Goal: Check status

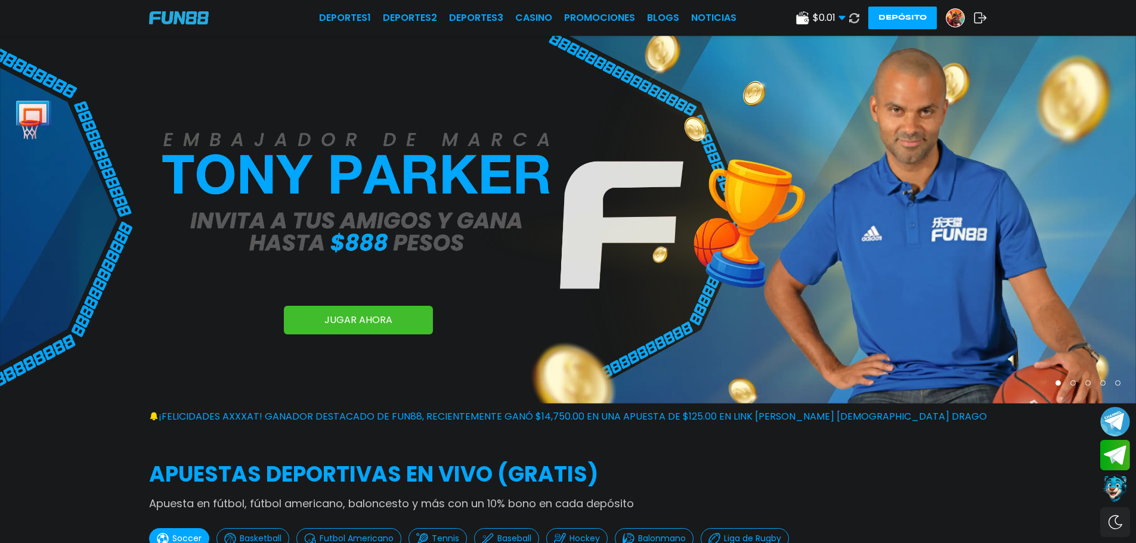
click at [956, 14] on img at bounding box center [955, 18] width 18 height 18
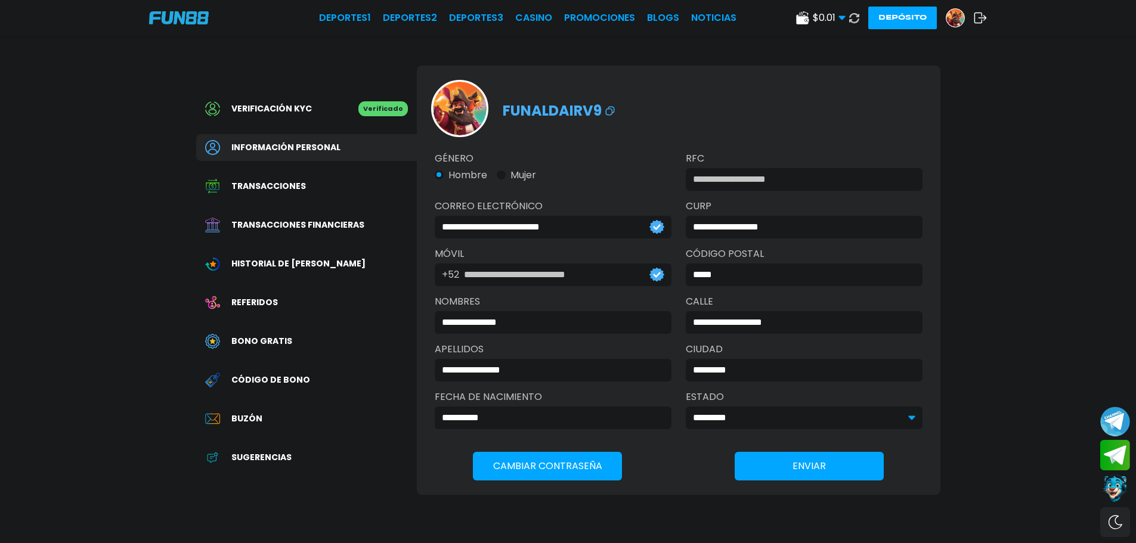
click at [338, 222] on span "Transacciones financieras" at bounding box center [297, 225] width 133 height 13
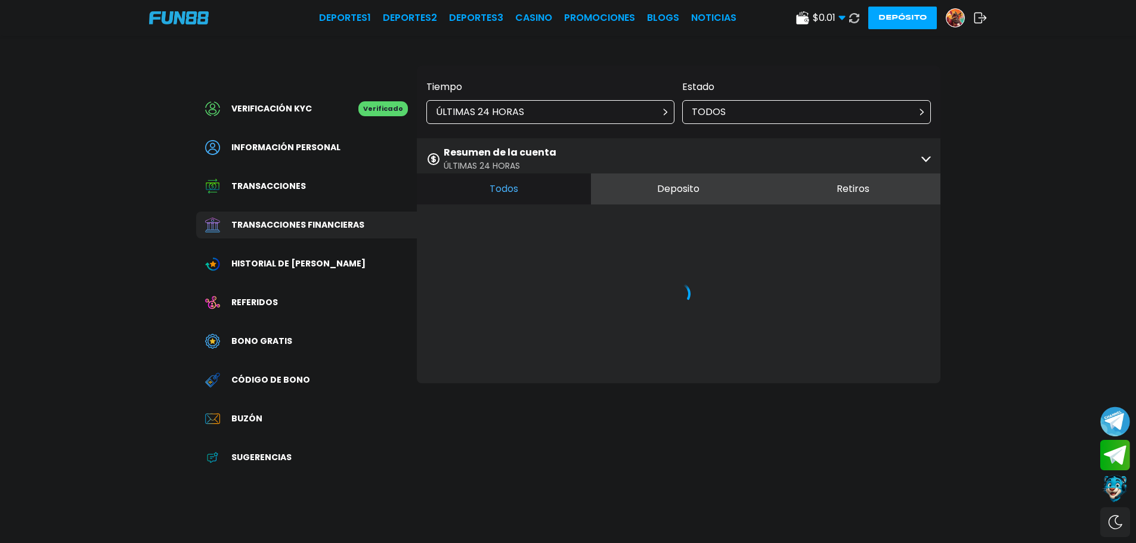
click at [577, 103] on div "ÚLTIMAS 24 HORAS" at bounding box center [550, 112] width 249 height 24
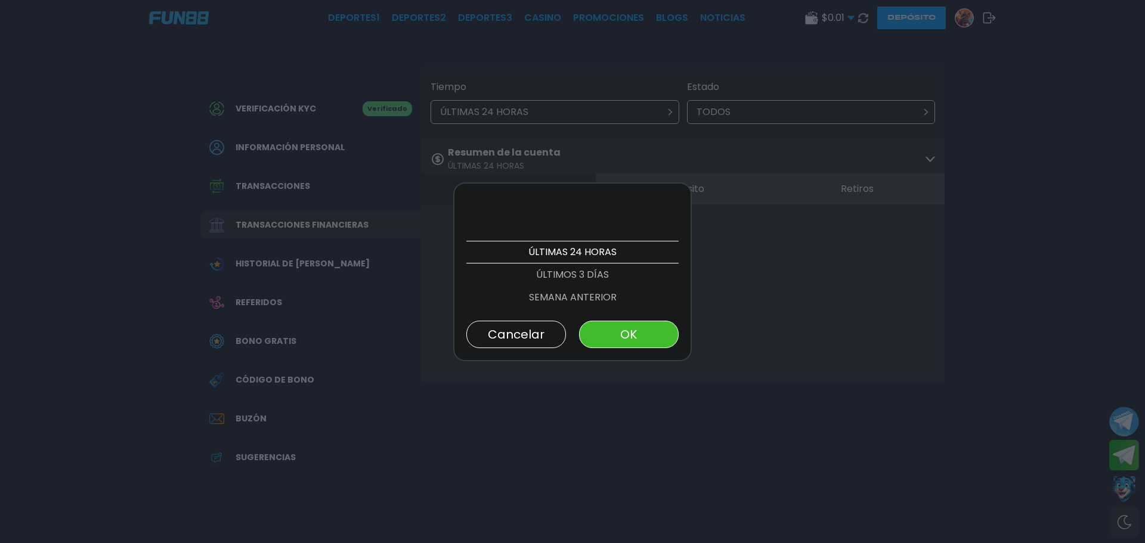
click at [575, 292] on p "SEMANA ANTERIOR" at bounding box center [572, 297] width 212 height 23
click at [646, 330] on button "OK" at bounding box center [629, 334] width 100 height 27
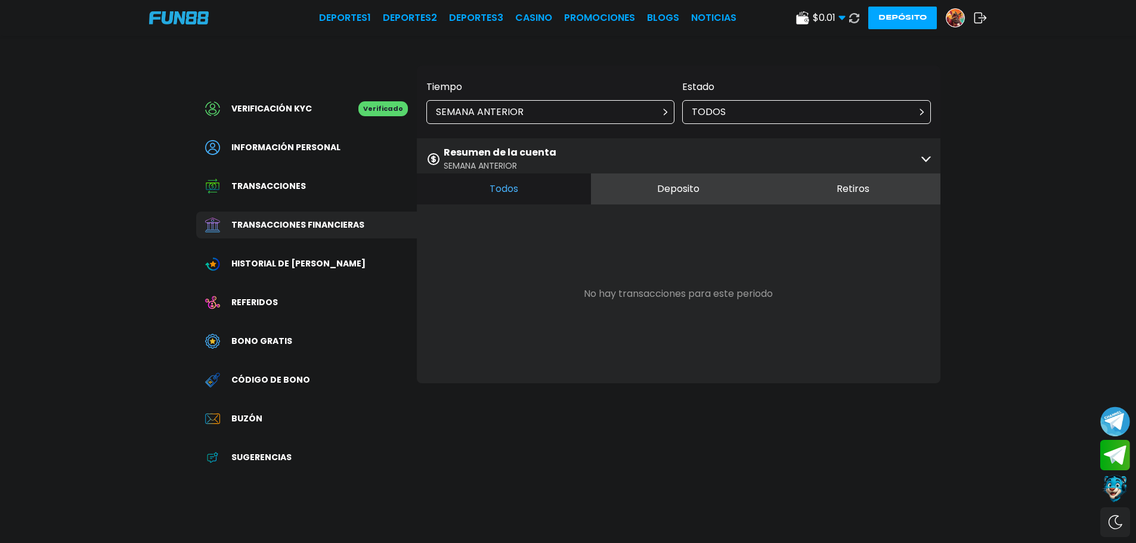
click at [577, 114] on div "SEMANA ANTERIOR" at bounding box center [550, 112] width 249 height 24
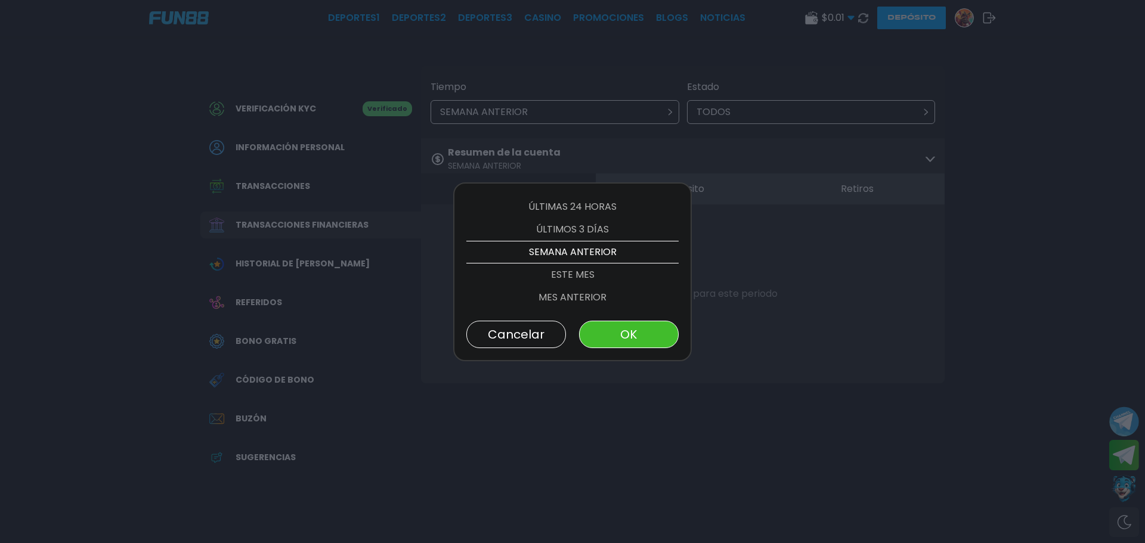
click at [559, 268] on p "ESTE MES" at bounding box center [572, 275] width 212 height 23
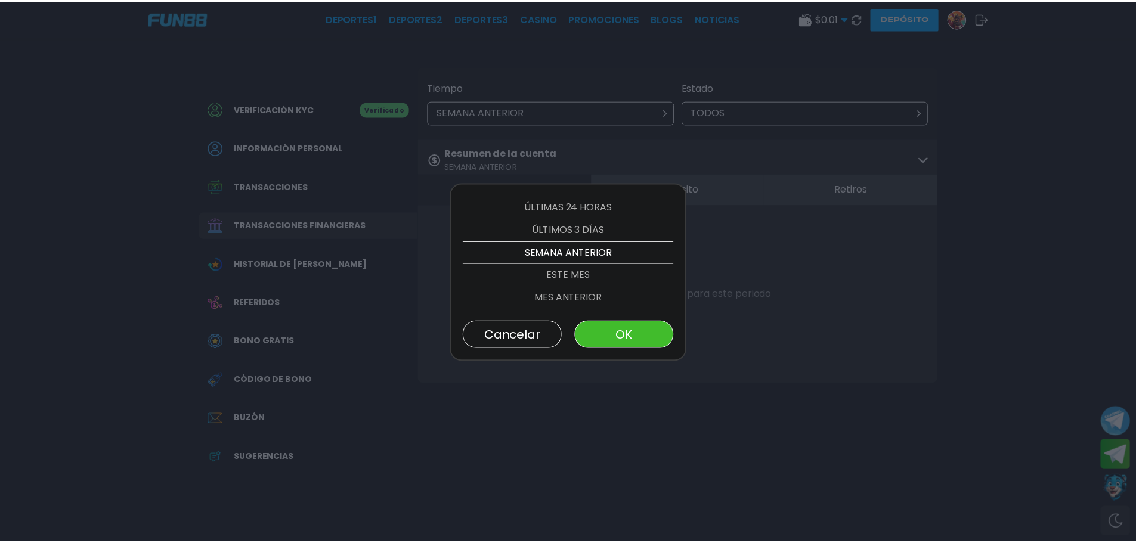
scroll to position [68, 0]
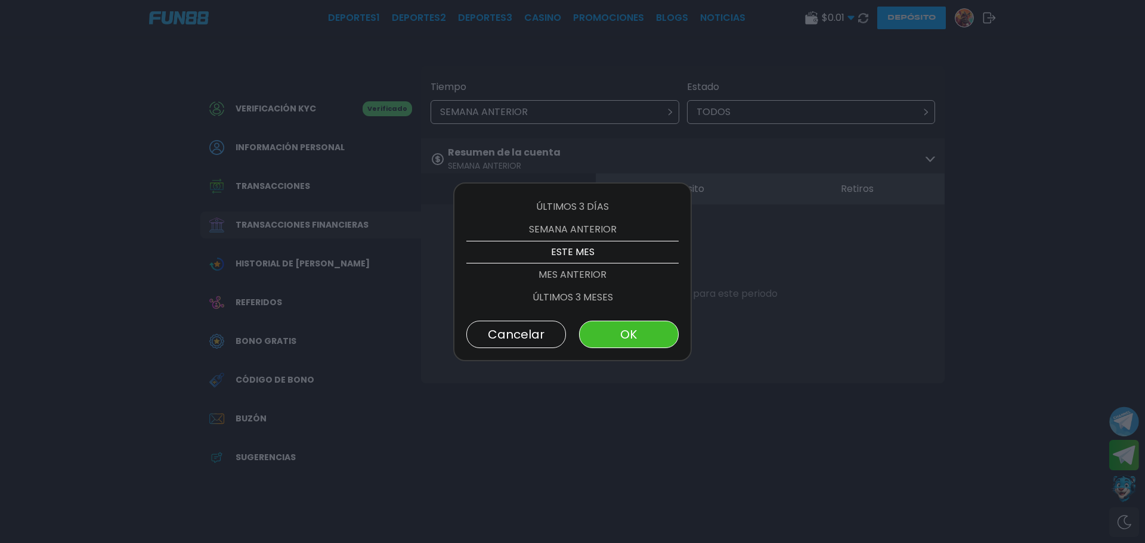
click at [611, 330] on button "OK" at bounding box center [629, 334] width 100 height 27
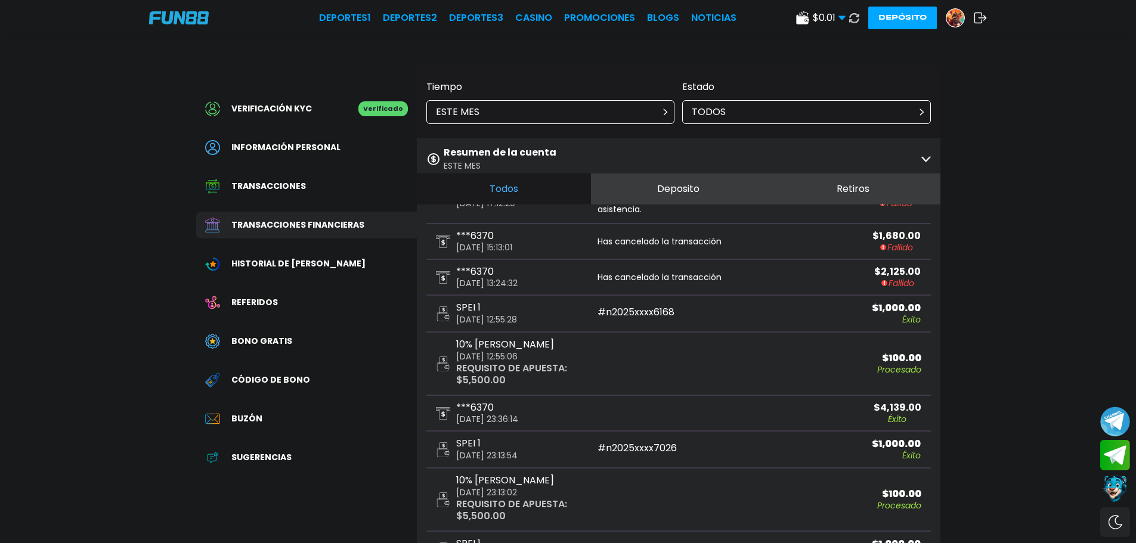
scroll to position [239, 0]
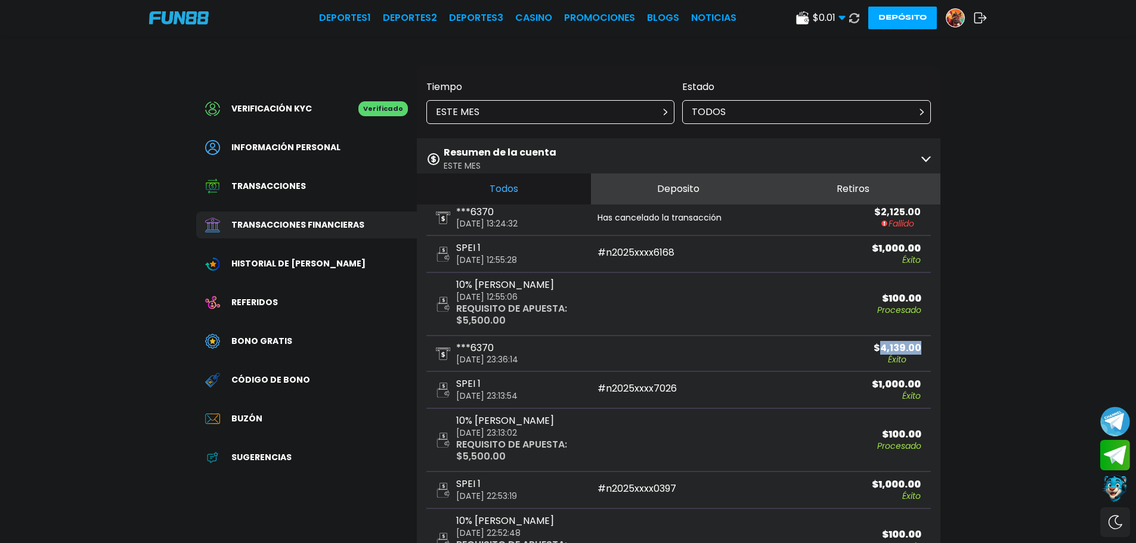
drag, startPoint x: 869, startPoint y: 346, endPoint x: 953, endPoint y: 346, distance: 83.5
click at [953, 346] on div "Verificación KYC Verificado Información personal Transacciones Transacciones fi…" at bounding box center [568, 329] width 773 height 586
click at [732, 333] on div "10% Bono Ilimitado [DATE] 12:55:06 REQUISITO DE APUESTA : $ 5,500.00 $ 100.00 P…" at bounding box center [678, 304] width 504 height 63
